Goal: Task Accomplishment & Management: Manage account settings

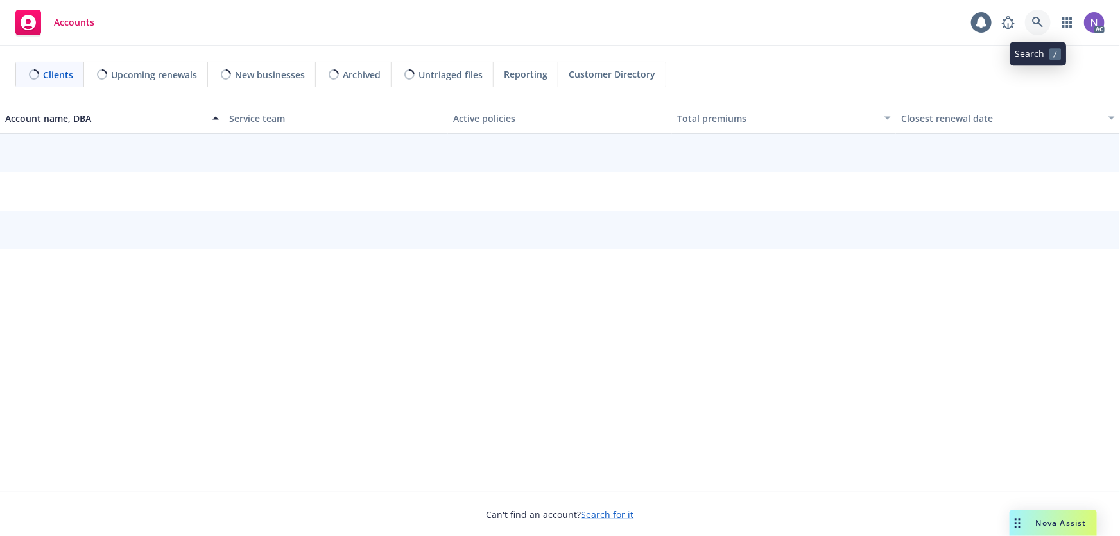
click at [1042, 19] on icon at bounding box center [1039, 23] width 12 height 12
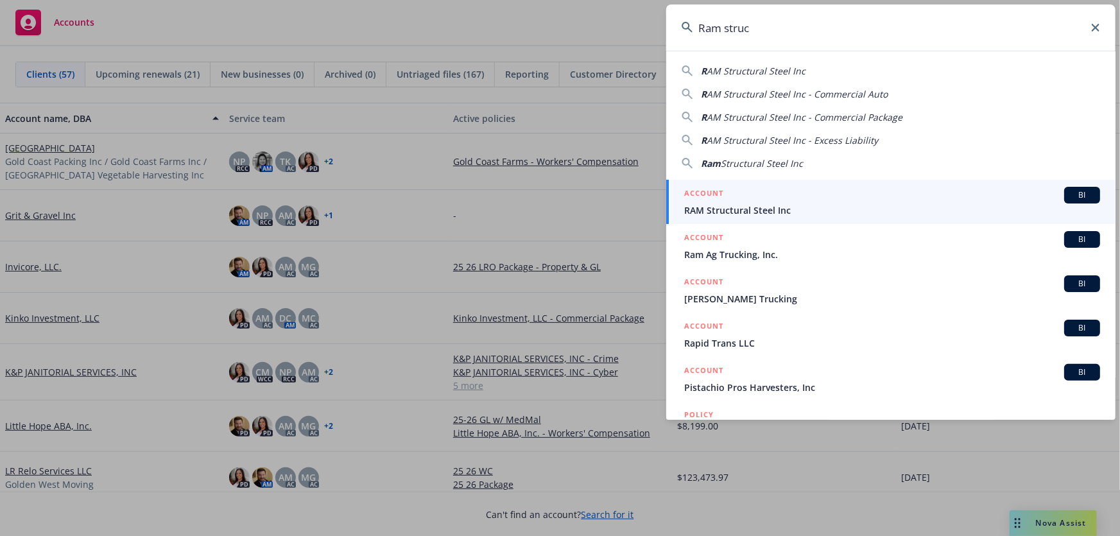
type input "Ram struc"
drag, startPoint x: 790, startPoint y: 213, endPoint x: 684, endPoint y: 205, distance: 105.6
click at [792, 212] on span "RAM Structural Steel Inc" at bounding box center [892, 210] width 416 height 13
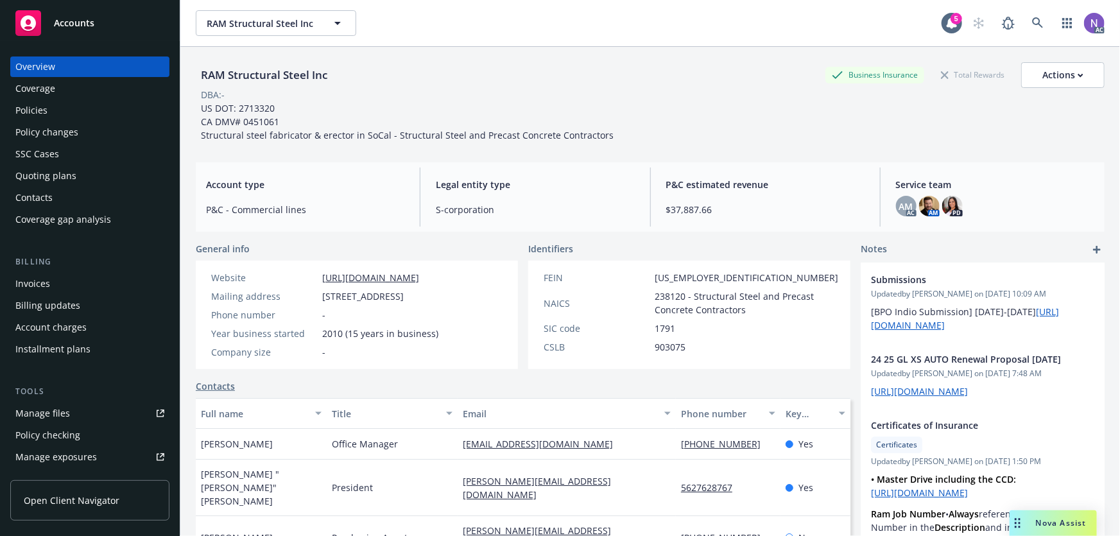
drag, startPoint x: 56, startPoint y: 182, endPoint x: 63, endPoint y: 185, distance: 7.8
click at [56, 181] on div "Quoting plans" at bounding box center [45, 176] width 61 height 21
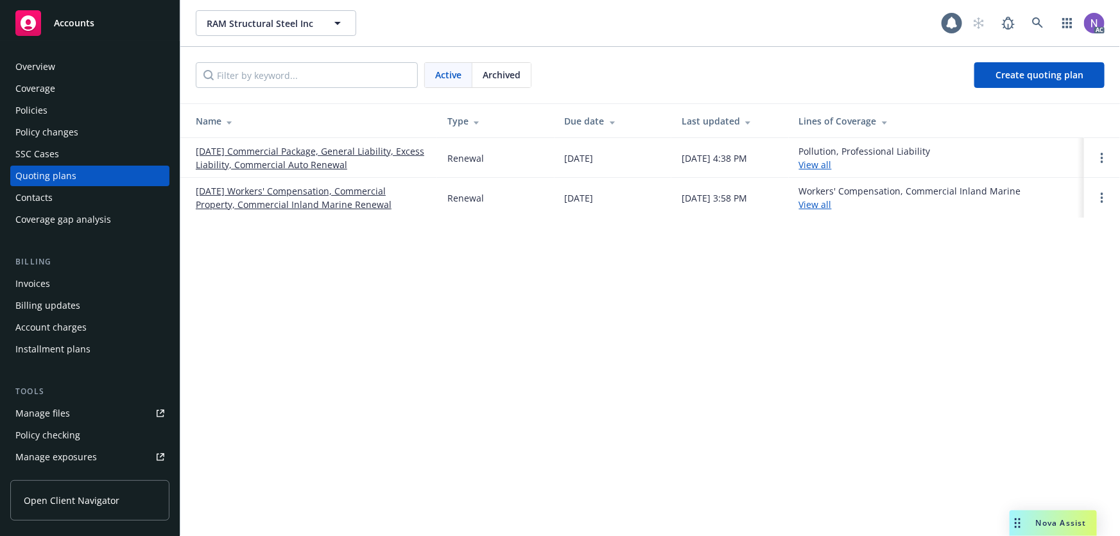
click at [246, 151] on link "11/14/25 Commercial Package, General Liability, Excess Liability, Commercial Au…" at bounding box center [311, 157] width 231 height 27
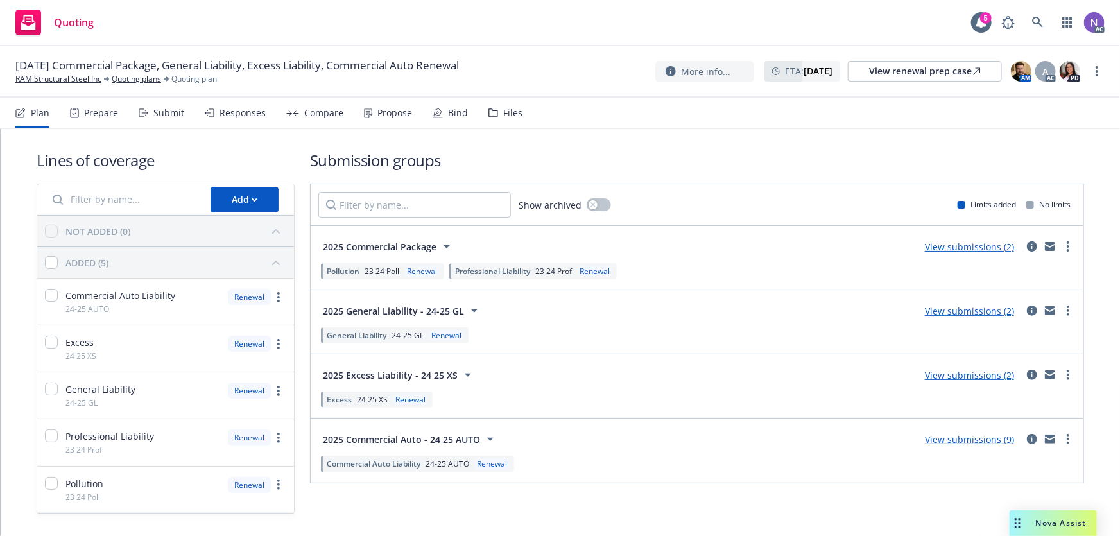
click at [506, 111] on div "Files" at bounding box center [512, 113] width 19 height 10
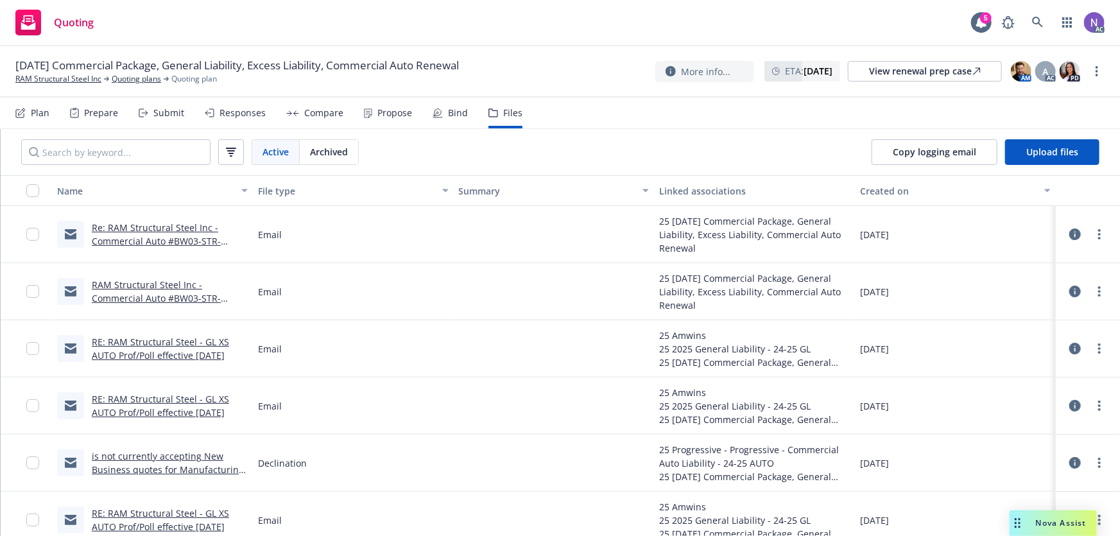
click at [94, 112] on div "Prepare" at bounding box center [101, 113] width 34 height 10
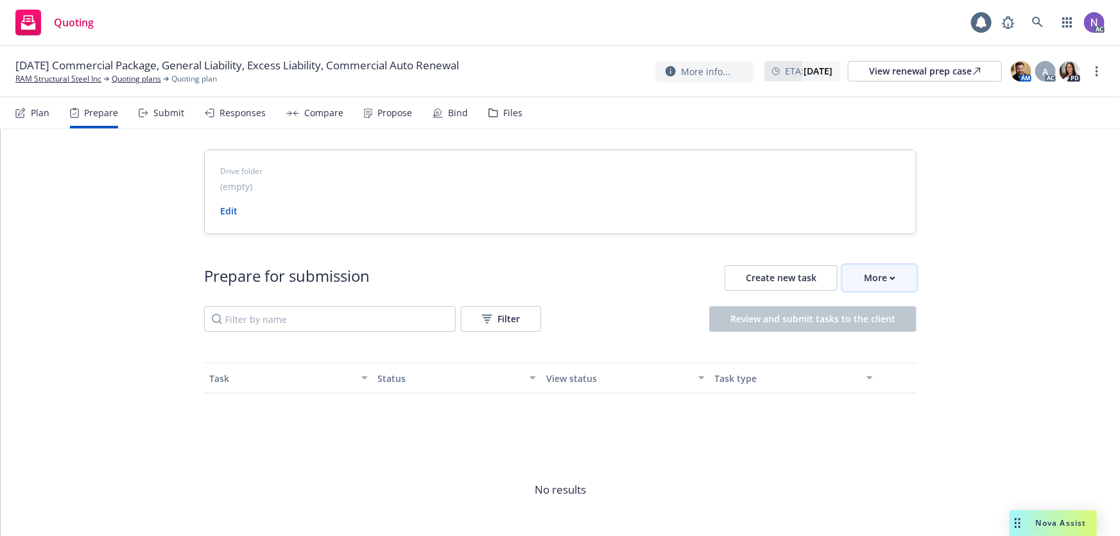
click at [880, 277] on div "More" at bounding box center [879, 278] width 31 height 24
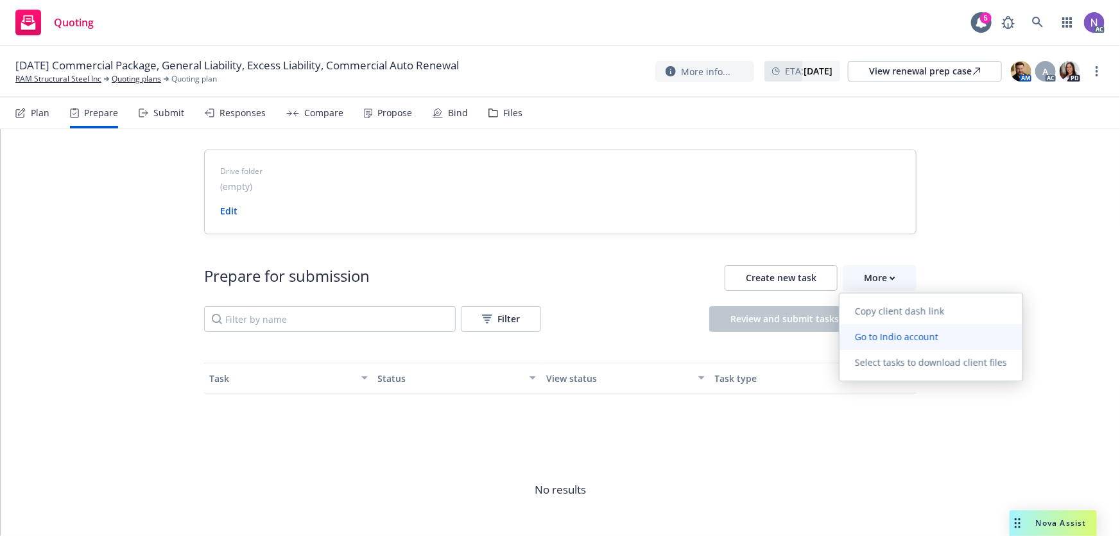
click at [893, 327] on link "Go to Indio account" at bounding box center [931, 337] width 183 height 26
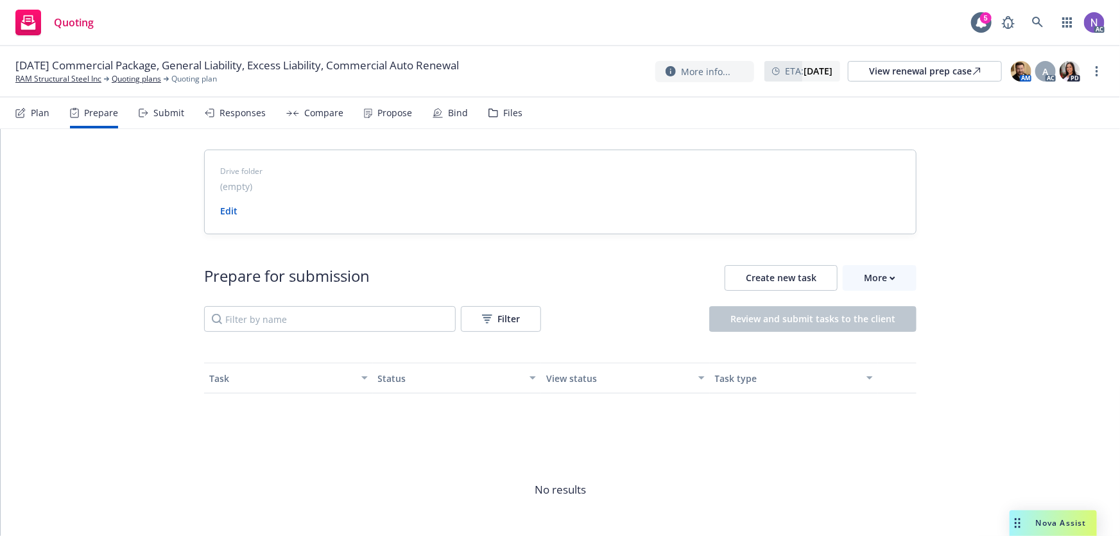
click at [503, 114] on div "Files" at bounding box center [512, 113] width 19 height 10
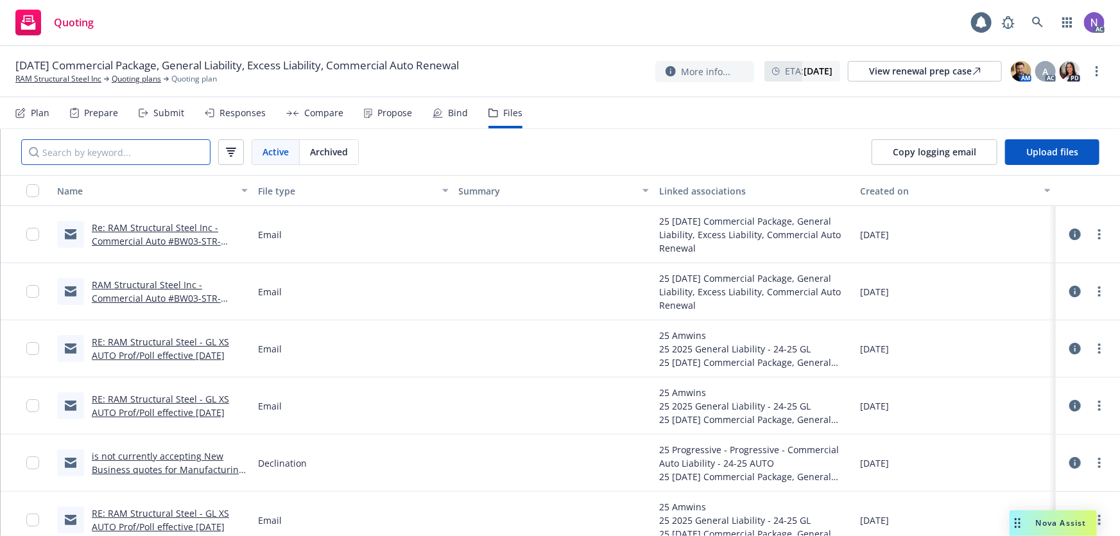
click at [179, 150] on input "Search by keyword..." at bounding box center [115, 152] width 189 height 26
type input "vela"
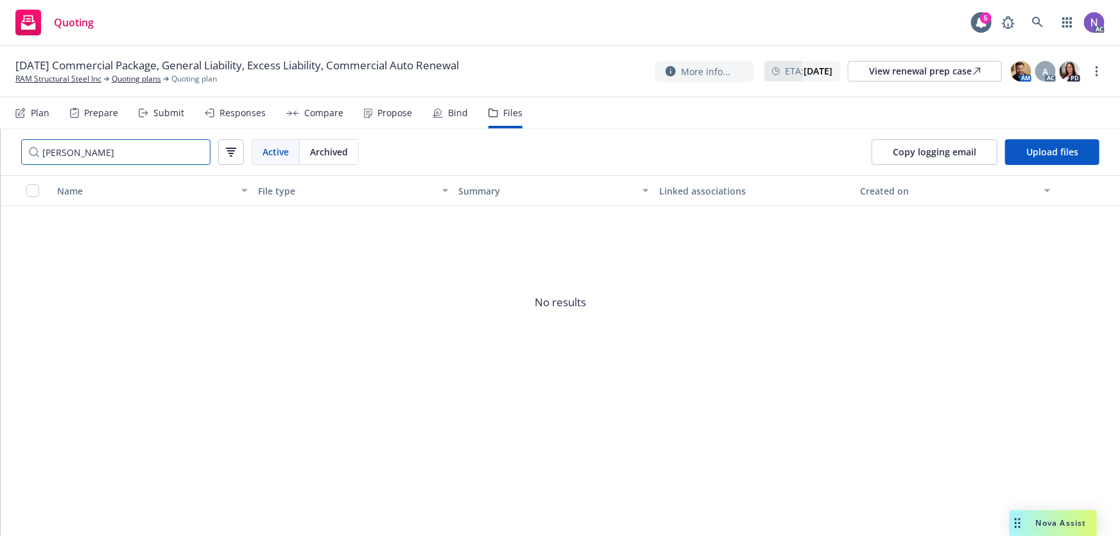
drag, startPoint x: 153, startPoint y: 155, endPoint x: 11, endPoint y: 149, distance: 142.7
click at [11, 149] on div "vela Active Archived" at bounding box center [190, 152] width 379 height 46
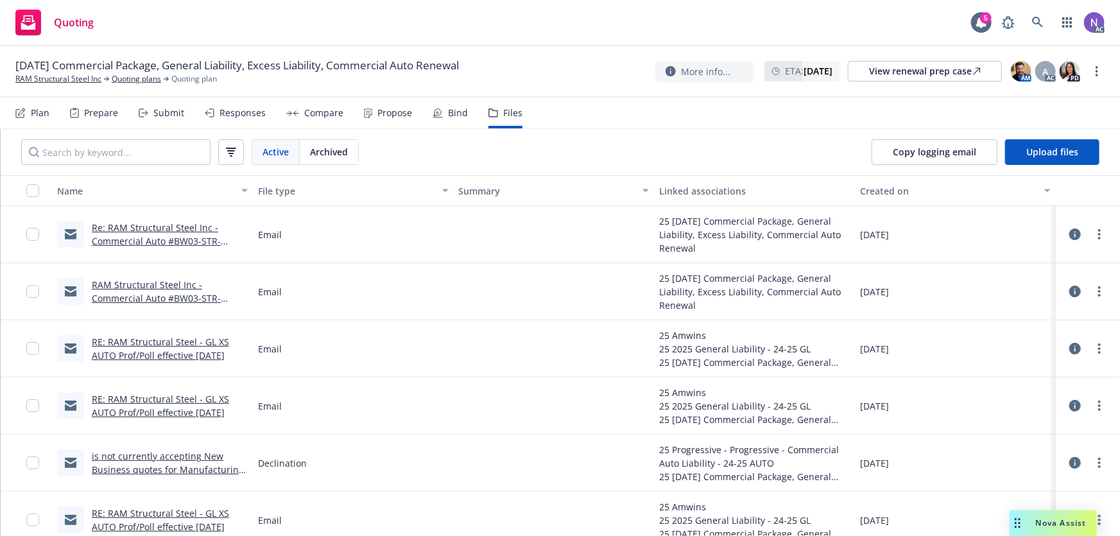
drag, startPoint x: 92, startPoint y: 79, endPoint x: 528, endPoint y: 0, distance: 443.1
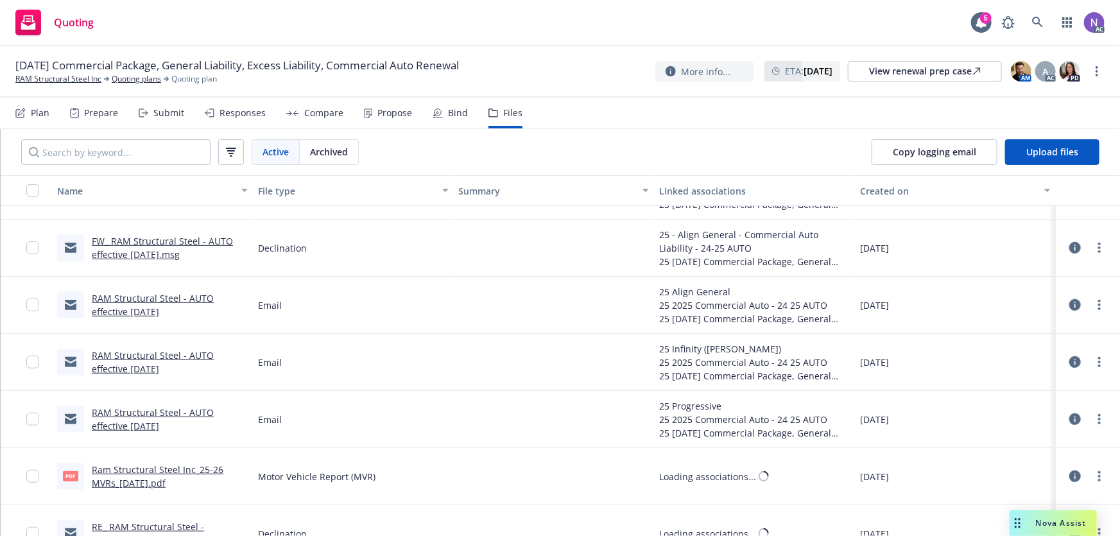
scroll to position [467, 0]
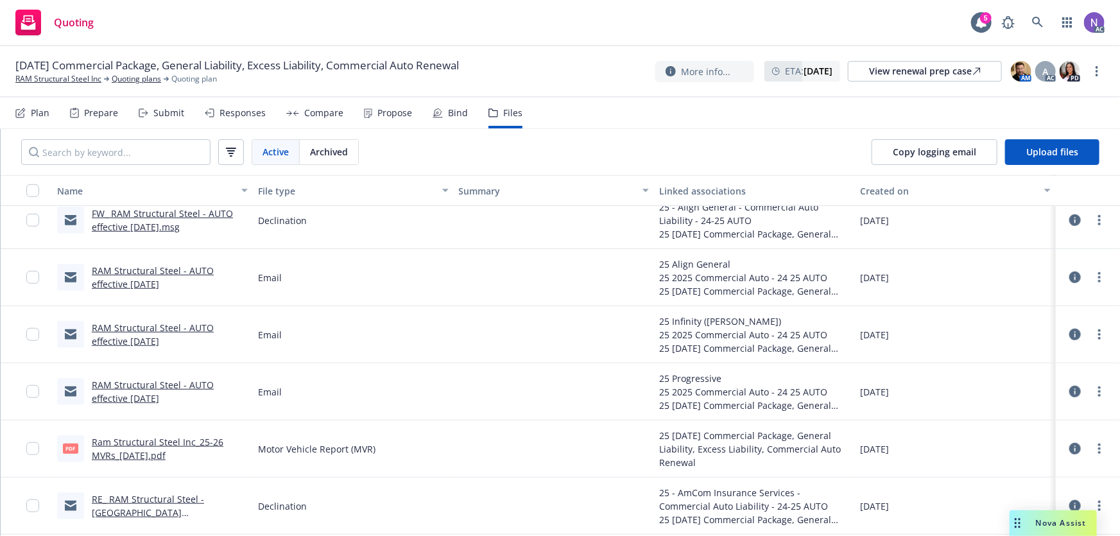
drag, startPoint x: 83, startPoint y: 74, endPoint x: 368, endPoint y: 51, distance: 285.4
click at [1051, 158] on button "Upload files" at bounding box center [1053, 152] width 94 height 26
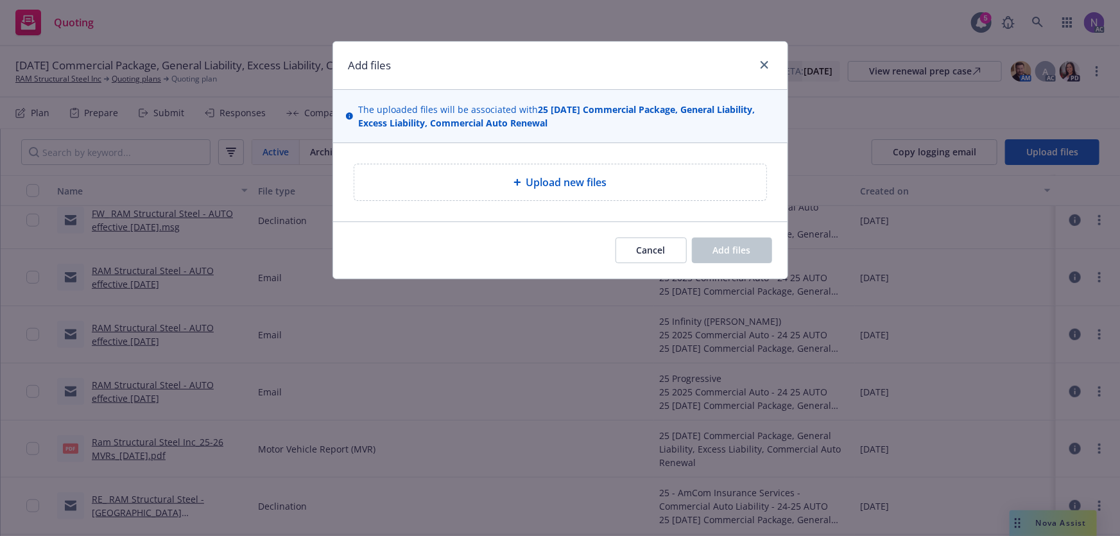
click at [523, 179] on div at bounding box center [520, 183] width 13 height 8
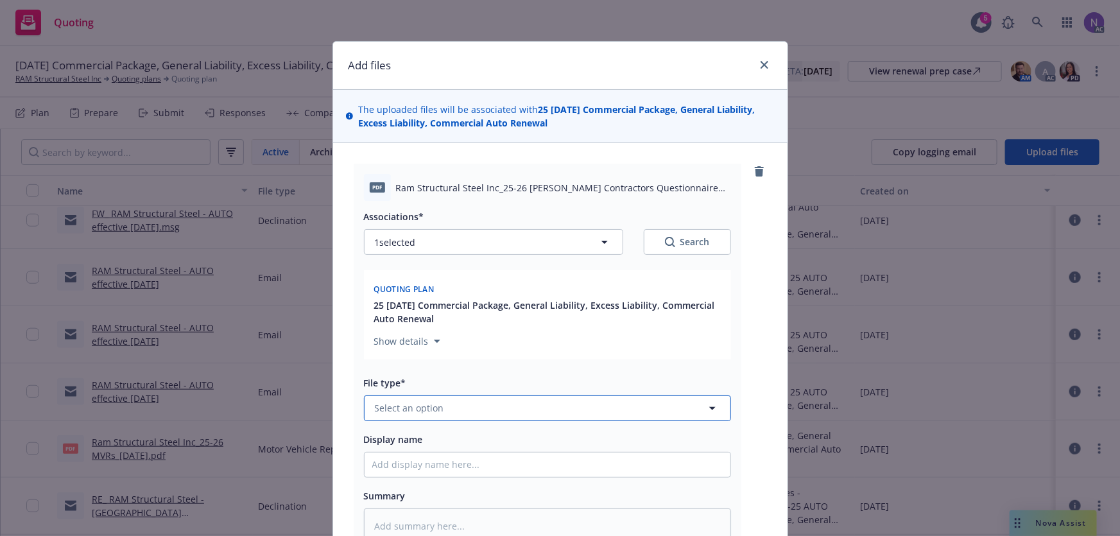
click at [428, 410] on span "Select an option" at bounding box center [409, 407] width 69 height 13
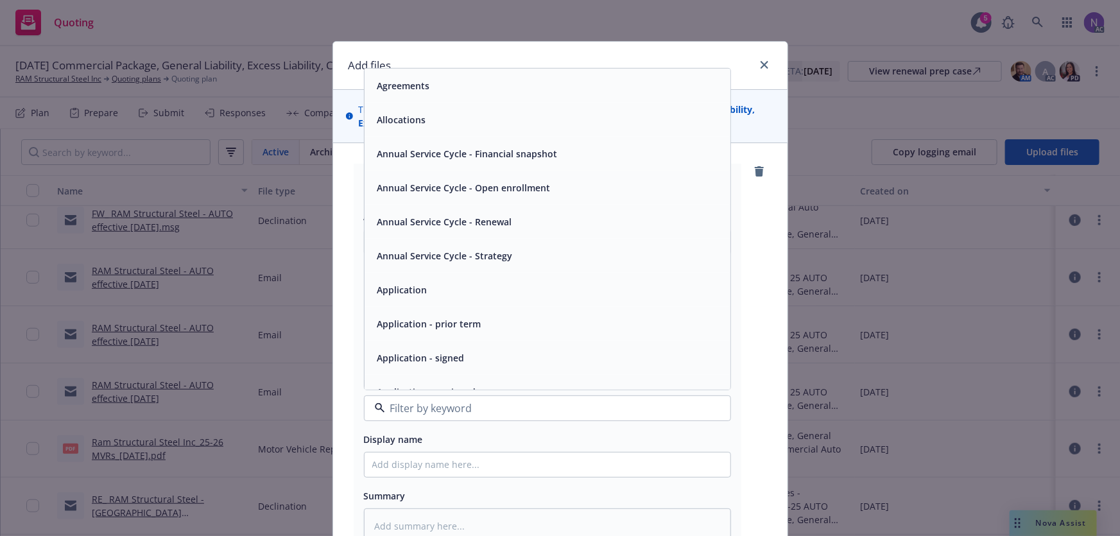
scroll to position [58, 0]
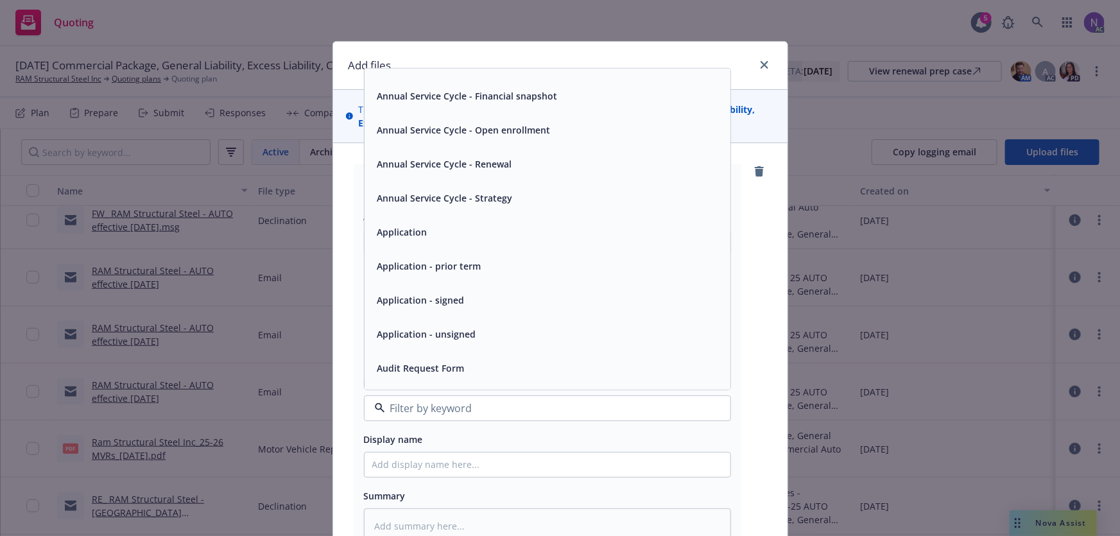
click at [478, 344] on div "Application - unsigned" at bounding box center [548, 334] width 366 height 34
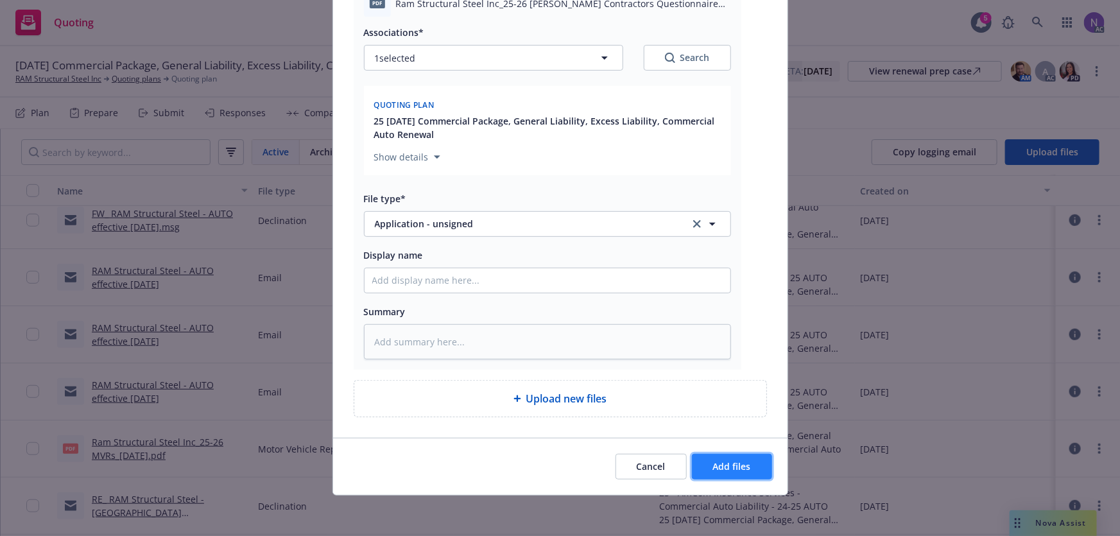
drag, startPoint x: 714, startPoint y: 467, endPoint x: 707, endPoint y: 462, distance: 8.7
click at [713, 469] on span "Add files" at bounding box center [732, 466] width 38 height 12
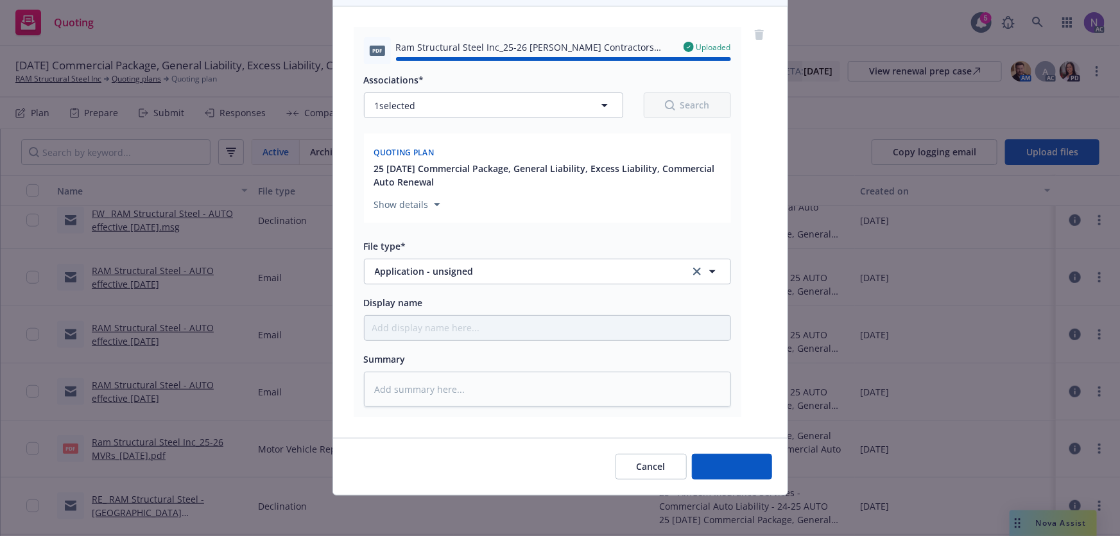
type textarea "x"
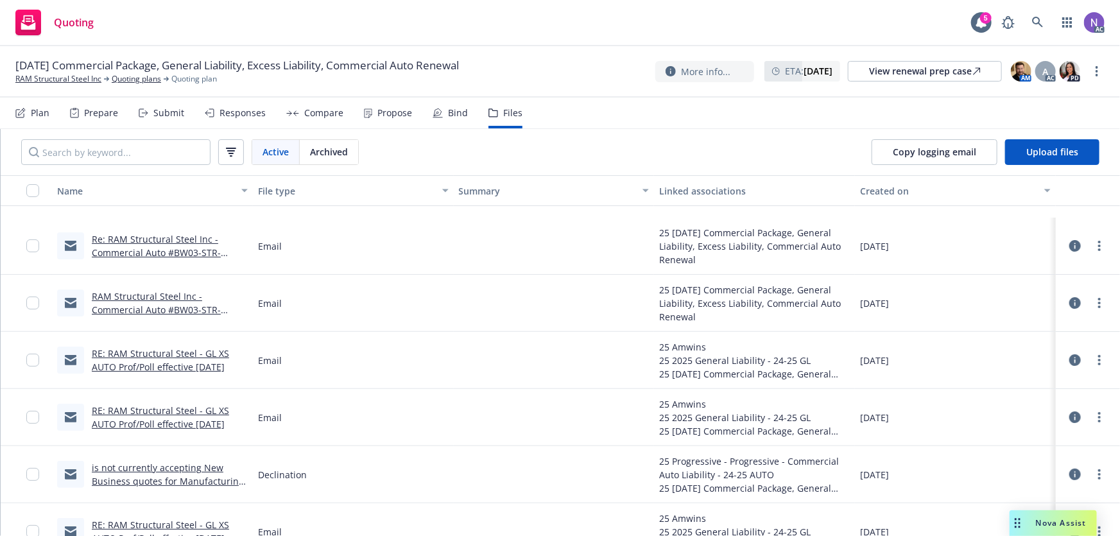
scroll to position [0, 0]
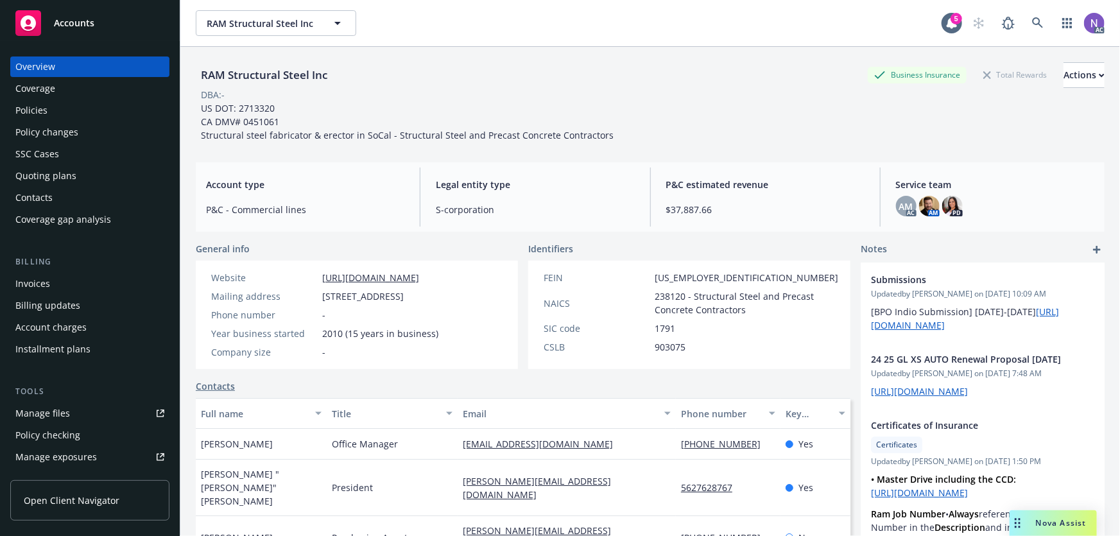
click at [95, 182] on div "Quoting plans" at bounding box center [89, 176] width 149 height 21
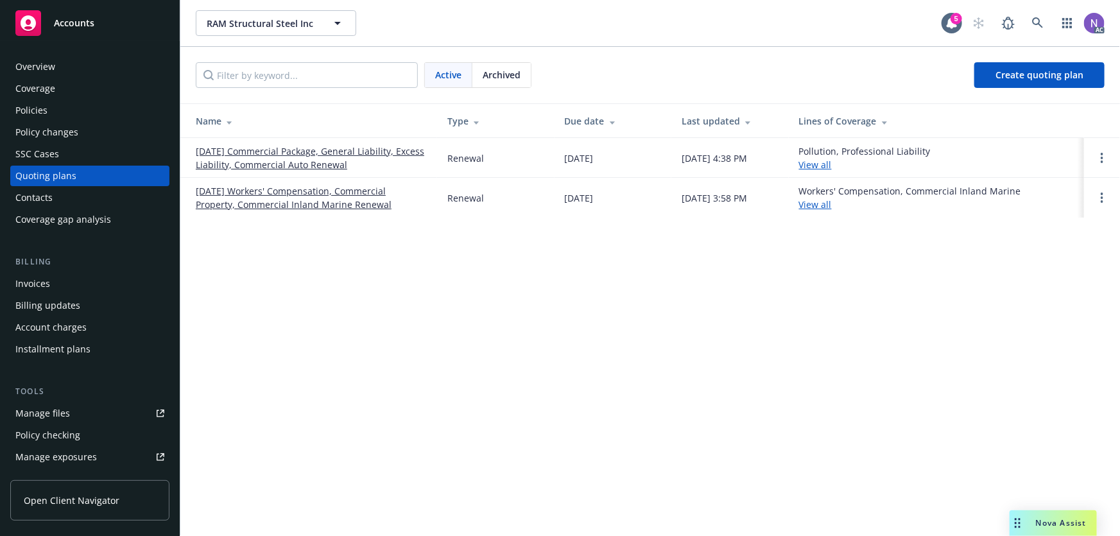
click at [498, 64] on div "Archived" at bounding box center [502, 75] width 58 height 24
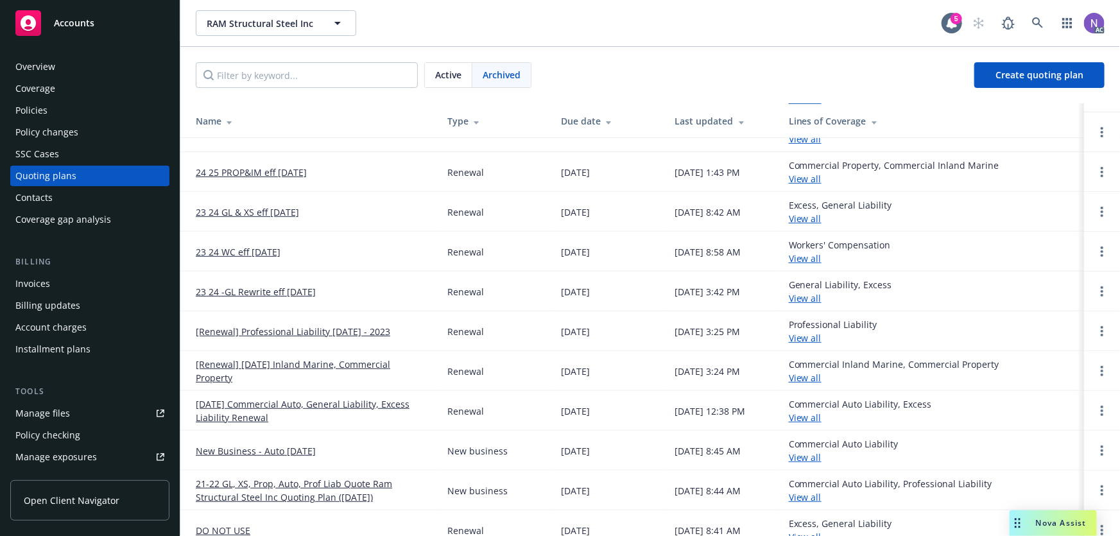
scroll to position [233, 0]
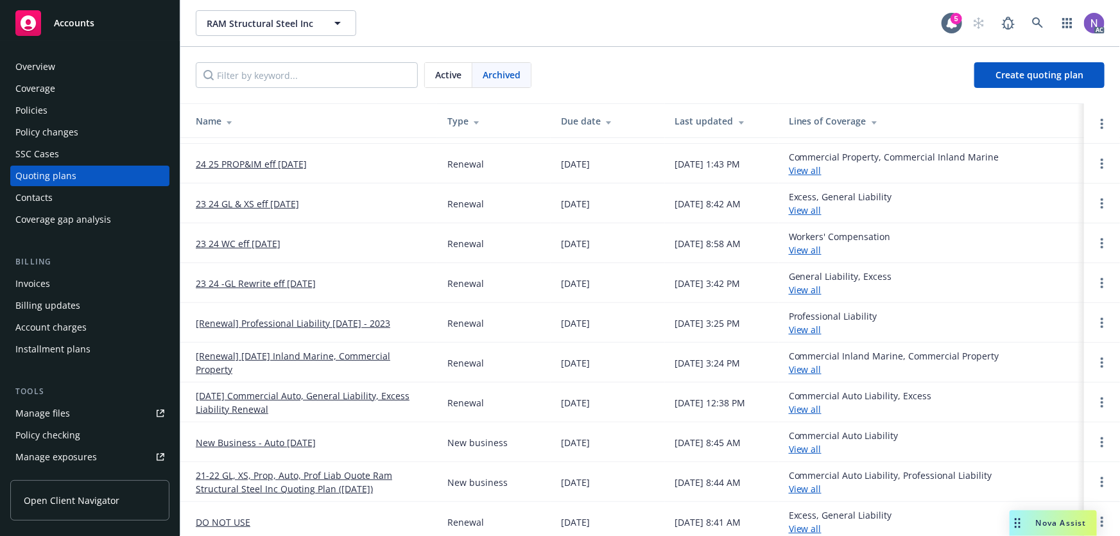
click at [348, 478] on link "21-22 GL, XS, Prop, Auto, Prof Liab Quote Ram Structural Steel Inc Quoting Plan…" at bounding box center [311, 482] width 231 height 27
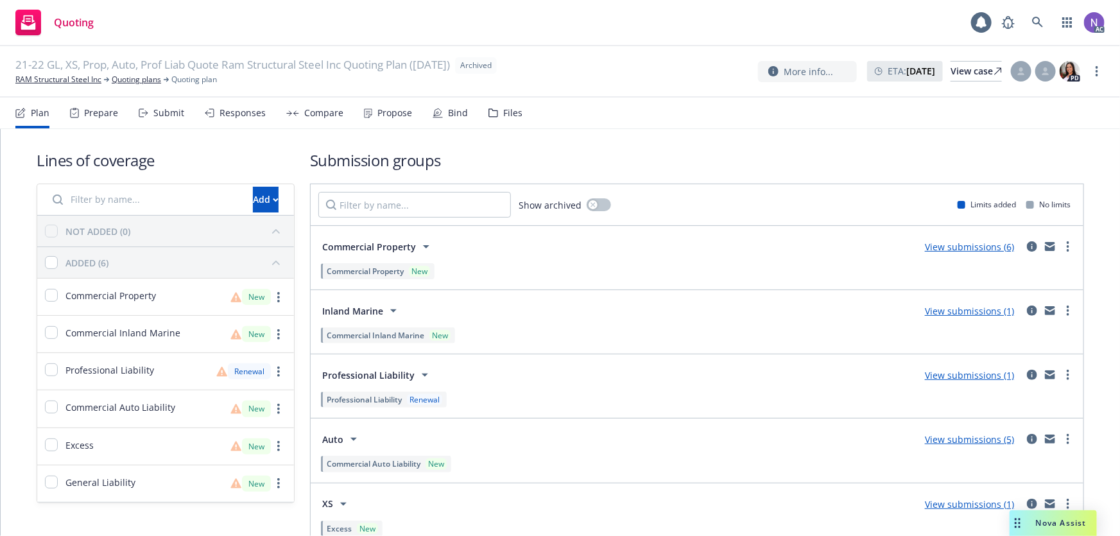
click at [495, 117] on div "Files" at bounding box center [506, 113] width 34 height 31
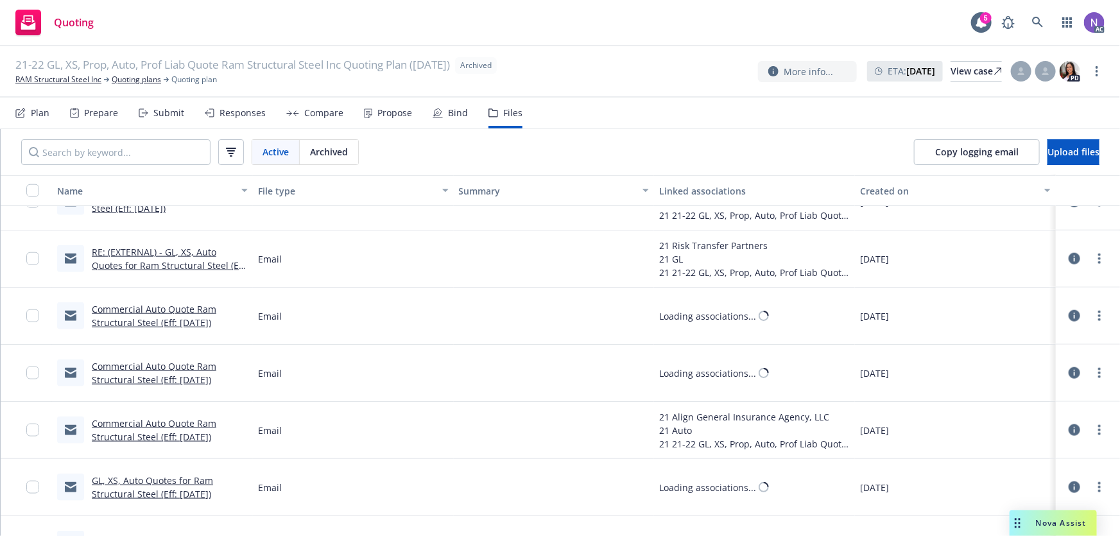
scroll to position [3233, 0]
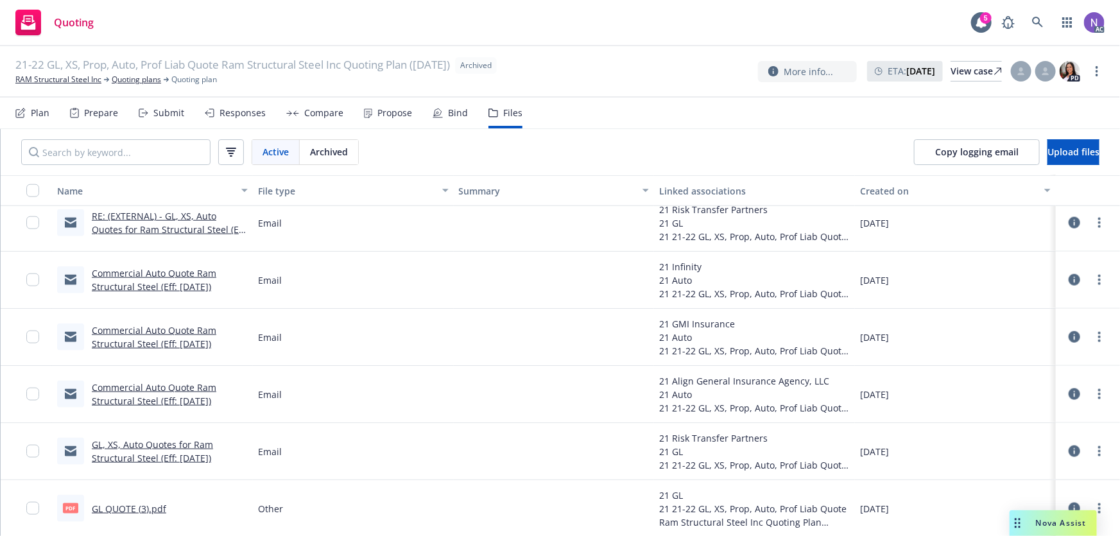
click at [123, 507] on link "GL QUOTE (3).pdf" at bounding box center [129, 509] width 74 height 12
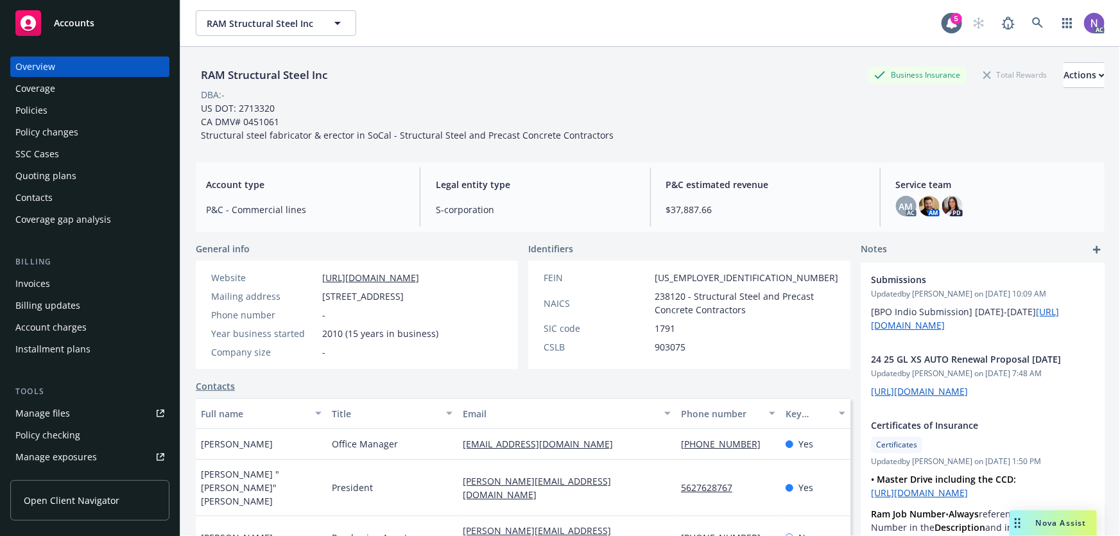
click at [98, 103] on div "Policies" at bounding box center [89, 110] width 149 height 21
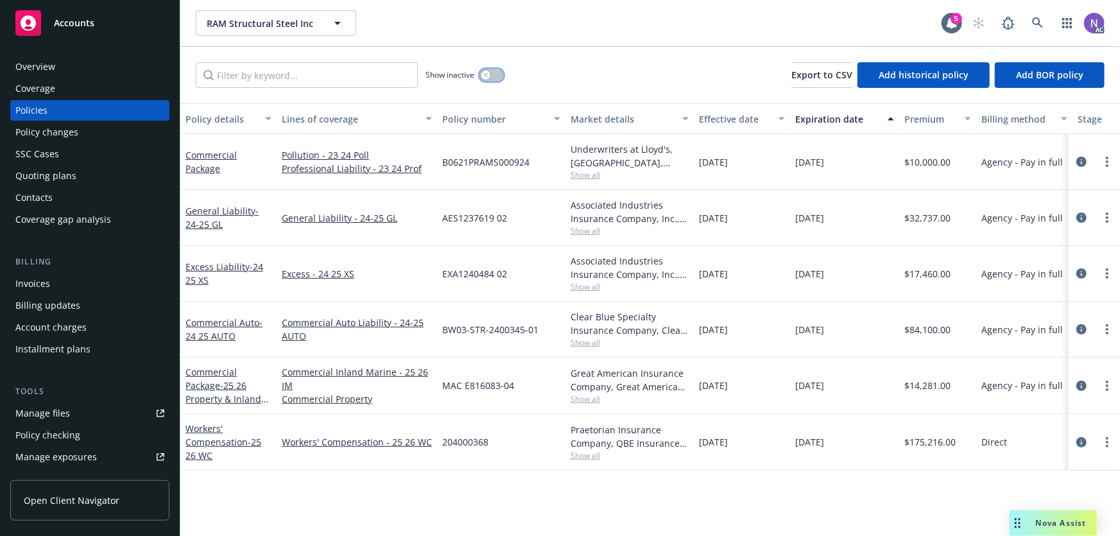
drag, startPoint x: 489, startPoint y: 73, endPoint x: 390, endPoint y: 65, distance: 98.6
click at [489, 73] on div "button" at bounding box center [486, 75] width 9 height 9
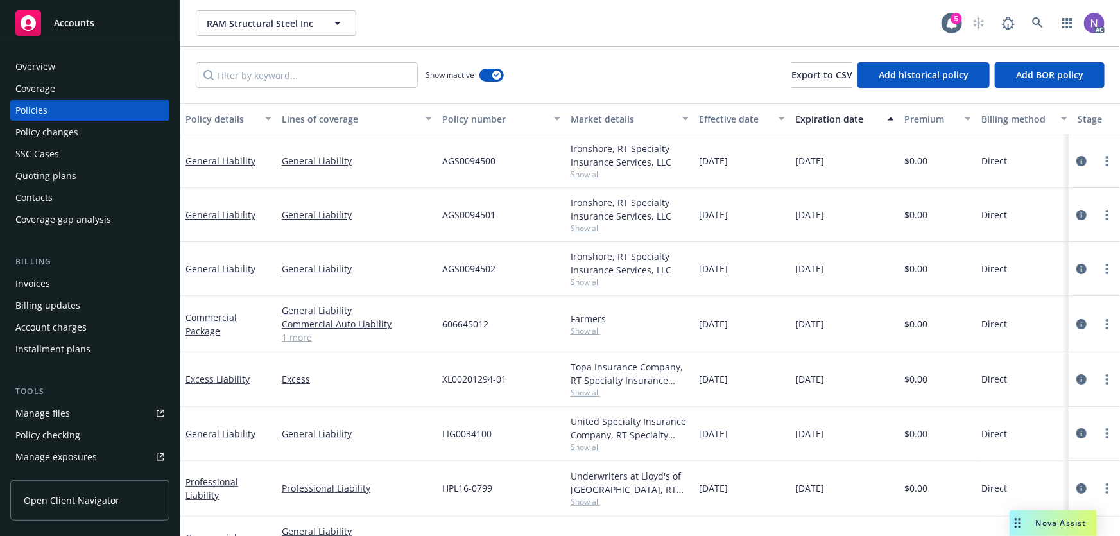
click at [320, 53] on div "Show inactive Export to CSV Add historical policy Add BOR policy" at bounding box center [650, 75] width 940 height 57
click at [329, 76] on input "Filter by keyword..." at bounding box center [307, 75] width 222 height 26
paste input "eneral Liability"
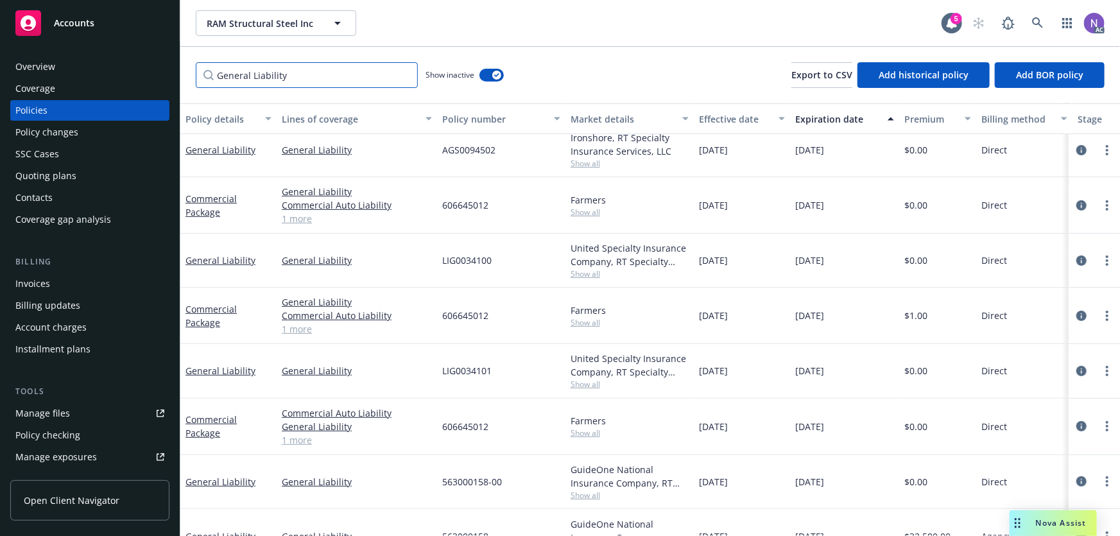
scroll to position [175, 0]
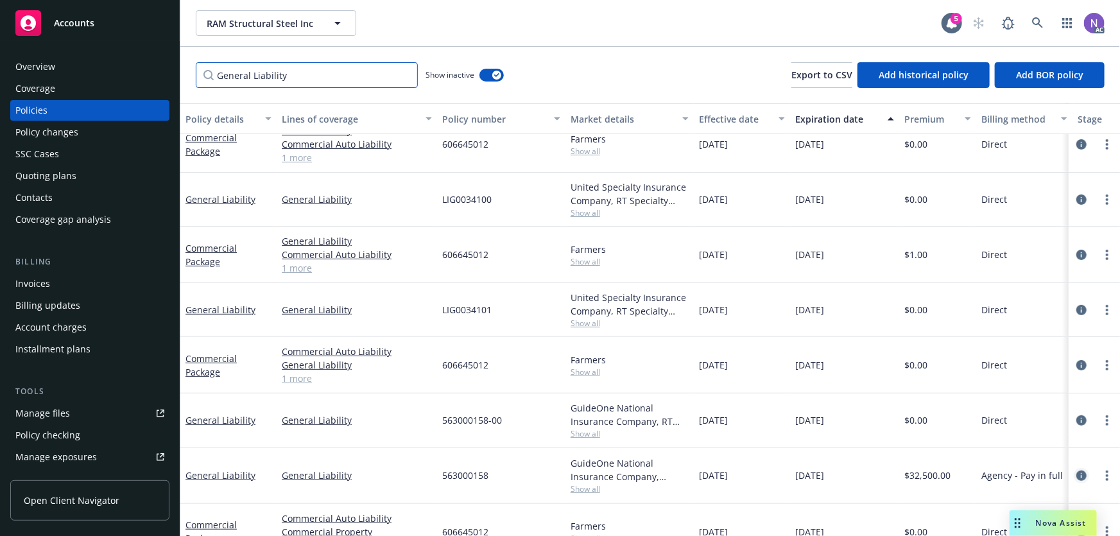
type input "General Liability"
click at [1077, 474] on icon "circleInformation" at bounding box center [1082, 476] width 10 height 10
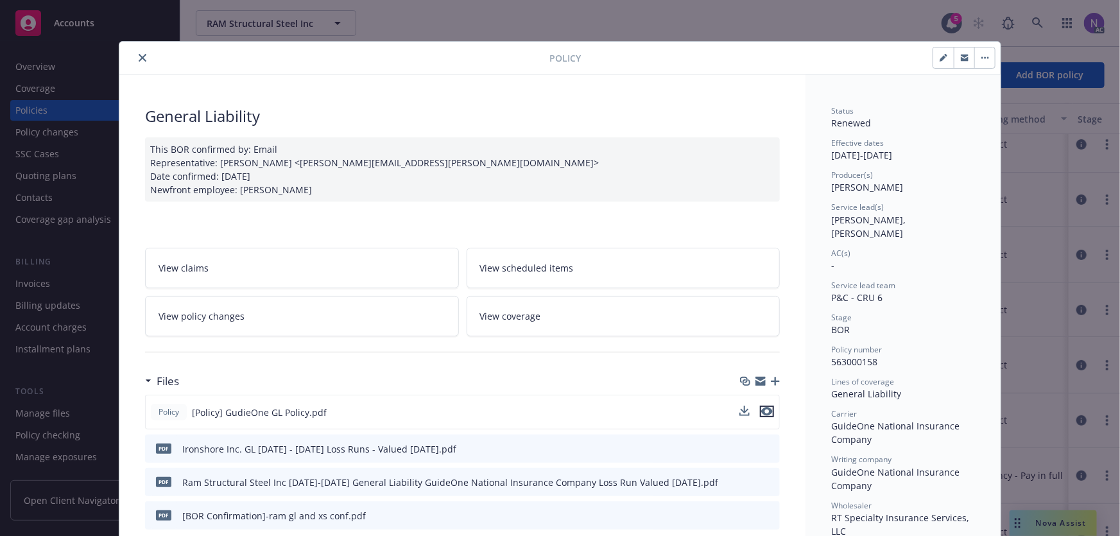
click at [767, 411] on icon "preview file" at bounding box center [768, 411] width 12 height 9
click at [623, 327] on link "View coverage" at bounding box center [624, 316] width 314 height 40
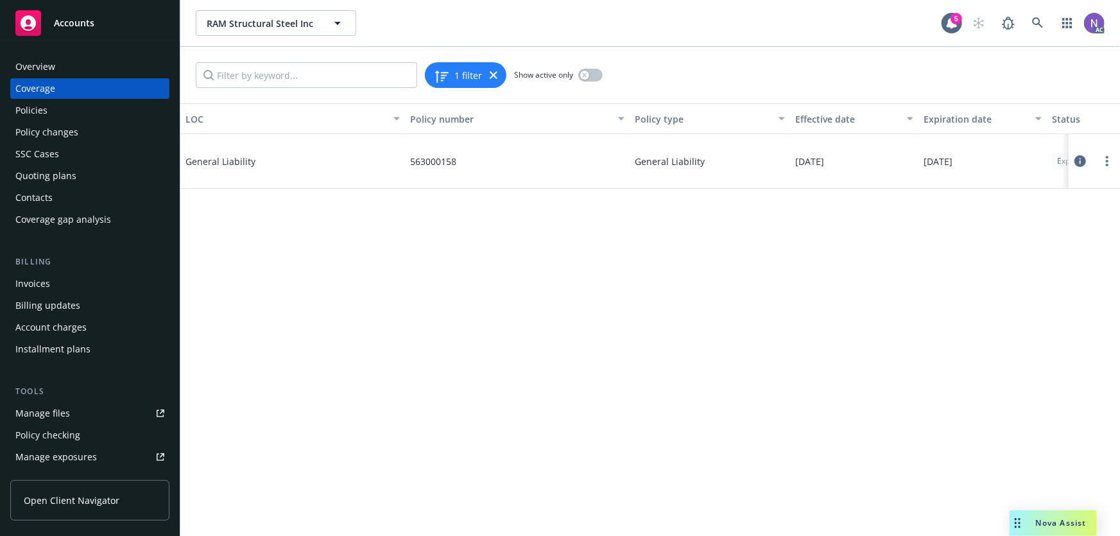
click at [1081, 157] on icon at bounding box center [1081, 161] width 12 height 12
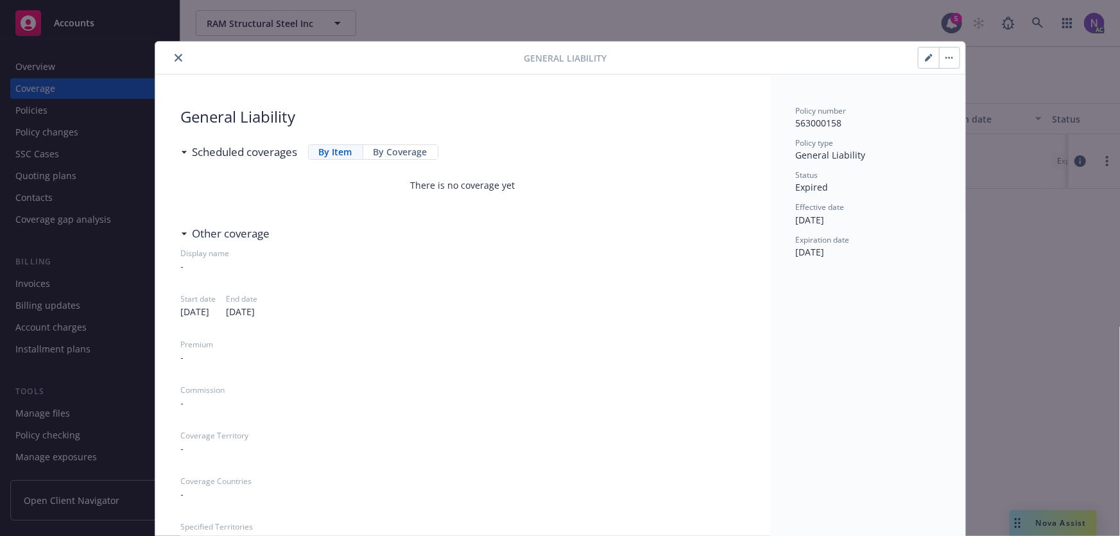
click at [175, 54] on icon "close" at bounding box center [179, 58] width 8 height 8
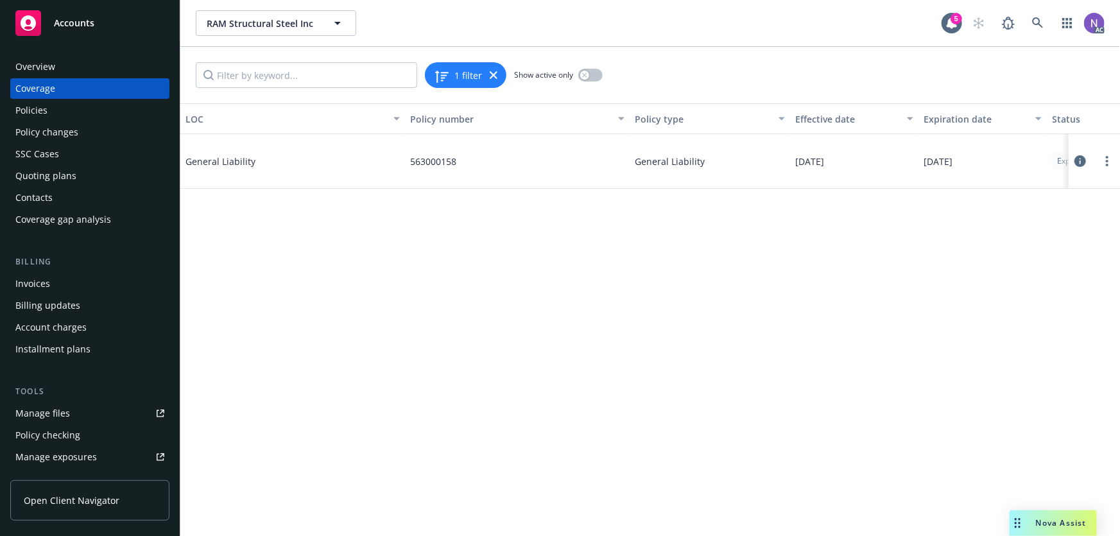
click at [1077, 161] on icon at bounding box center [1081, 161] width 12 height 12
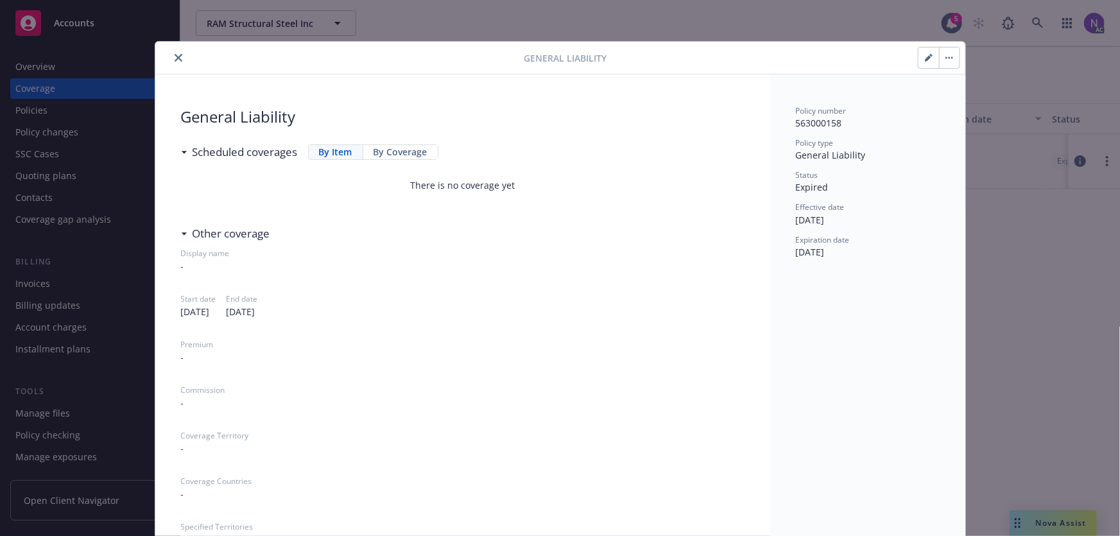
scroll to position [39, 0]
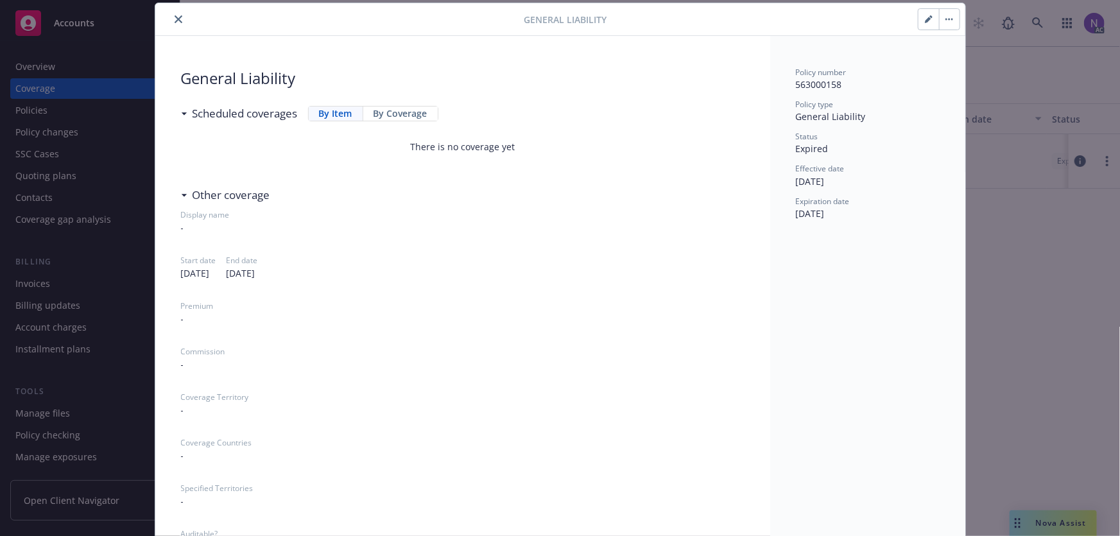
click at [180, 19] on button "close" at bounding box center [178, 19] width 15 height 15
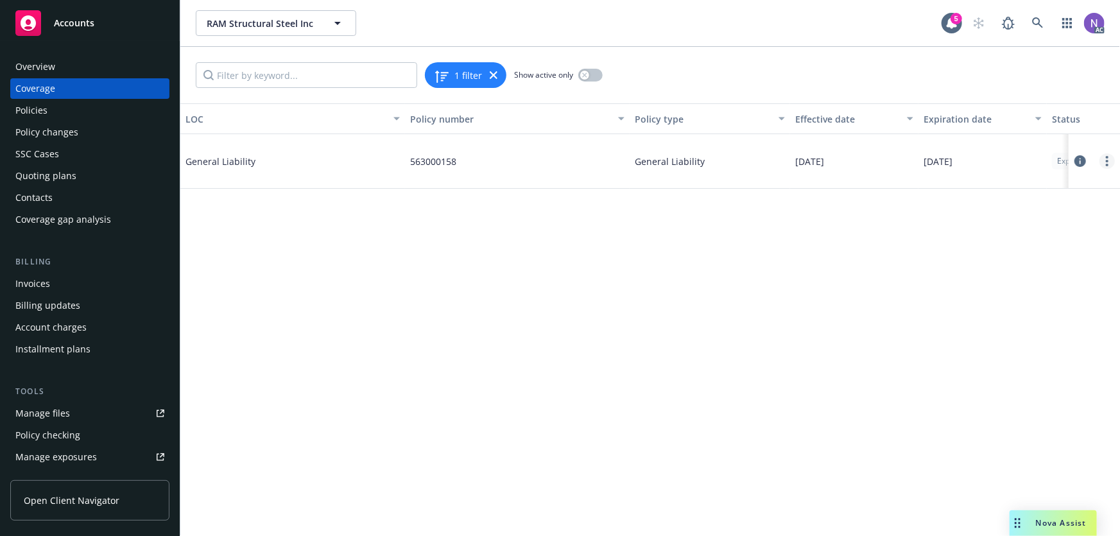
drag, startPoint x: 1106, startPoint y: 161, endPoint x: 1108, endPoint y: 167, distance: 6.7
click at [1106, 161] on icon "more" at bounding box center [1107, 161] width 3 height 10
click at [1027, 243] on link "View policy" at bounding box center [1030, 239] width 169 height 26
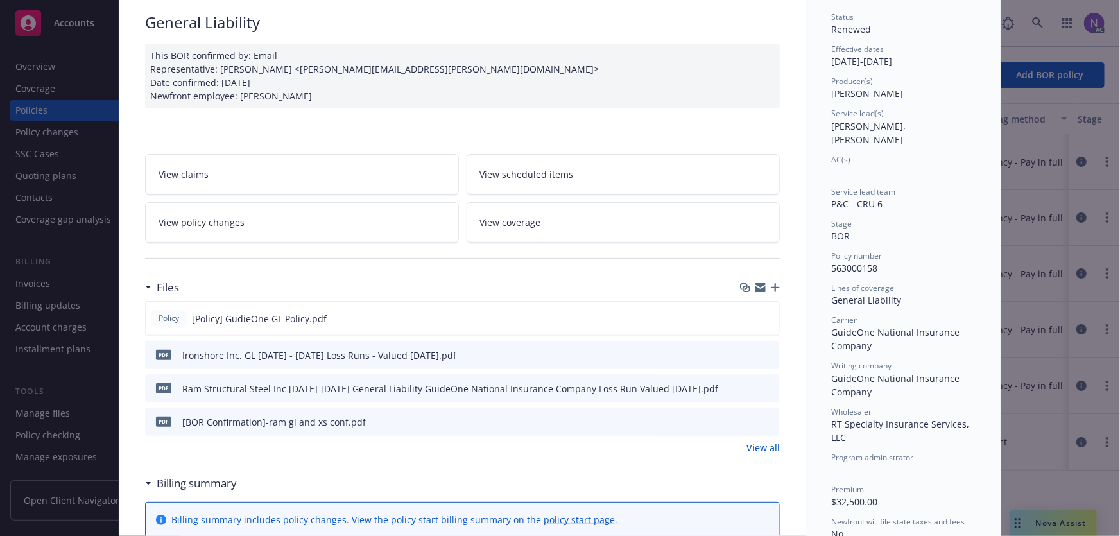
scroll to position [96, 0]
click at [749, 440] on link "View all" at bounding box center [763, 445] width 33 height 13
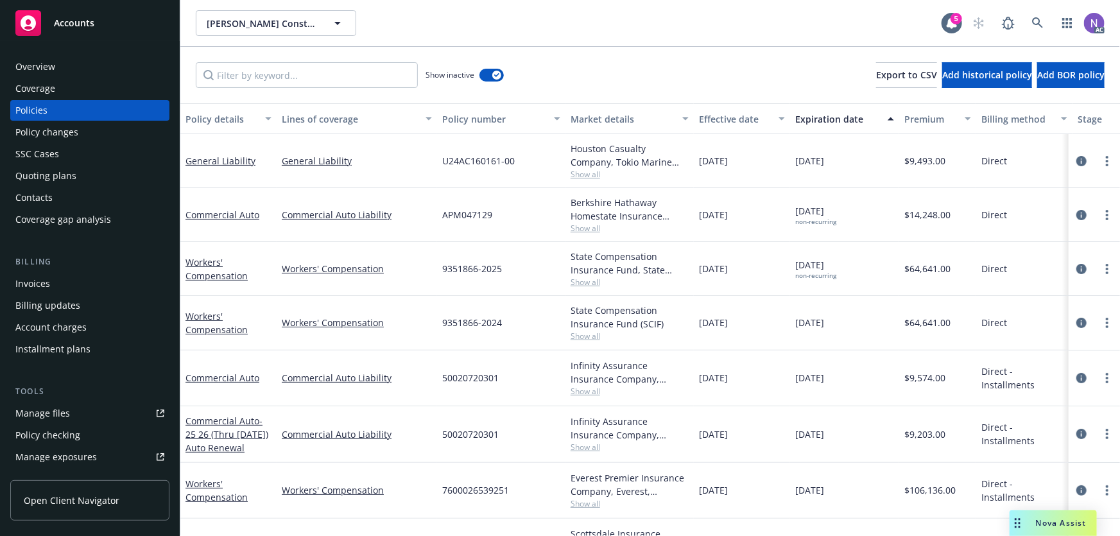
click at [554, 23] on div "[PERSON_NAME] Construction Inc. [PERSON_NAME] Construction Inc." at bounding box center [569, 23] width 746 height 26
